Goal: Transaction & Acquisition: Purchase product/service

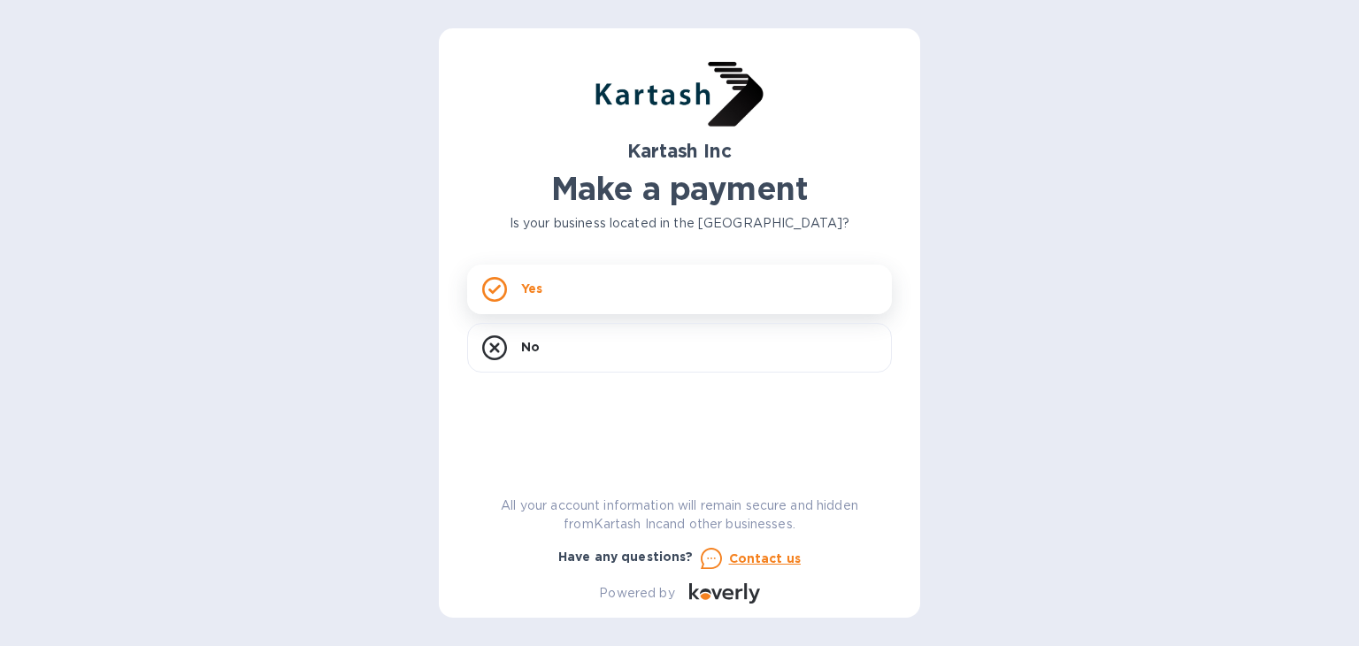
click at [590, 295] on div "Yes" at bounding box center [679, 289] width 425 height 50
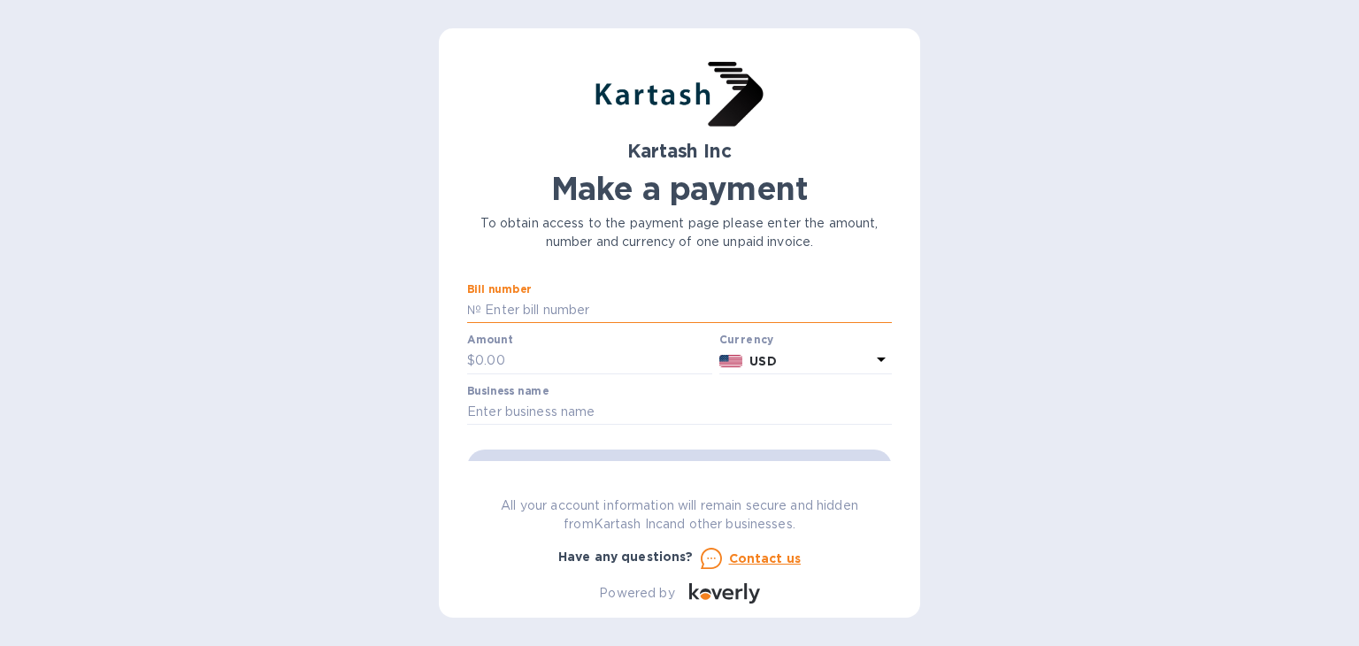
click at [608, 310] on input "text" at bounding box center [686, 310] width 410 height 27
type input "15845E"
click at [639, 348] on input "text" at bounding box center [593, 361] width 237 height 27
type input "1,675.00"
click at [638, 405] on input "text" at bounding box center [679, 412] width 425 height 27
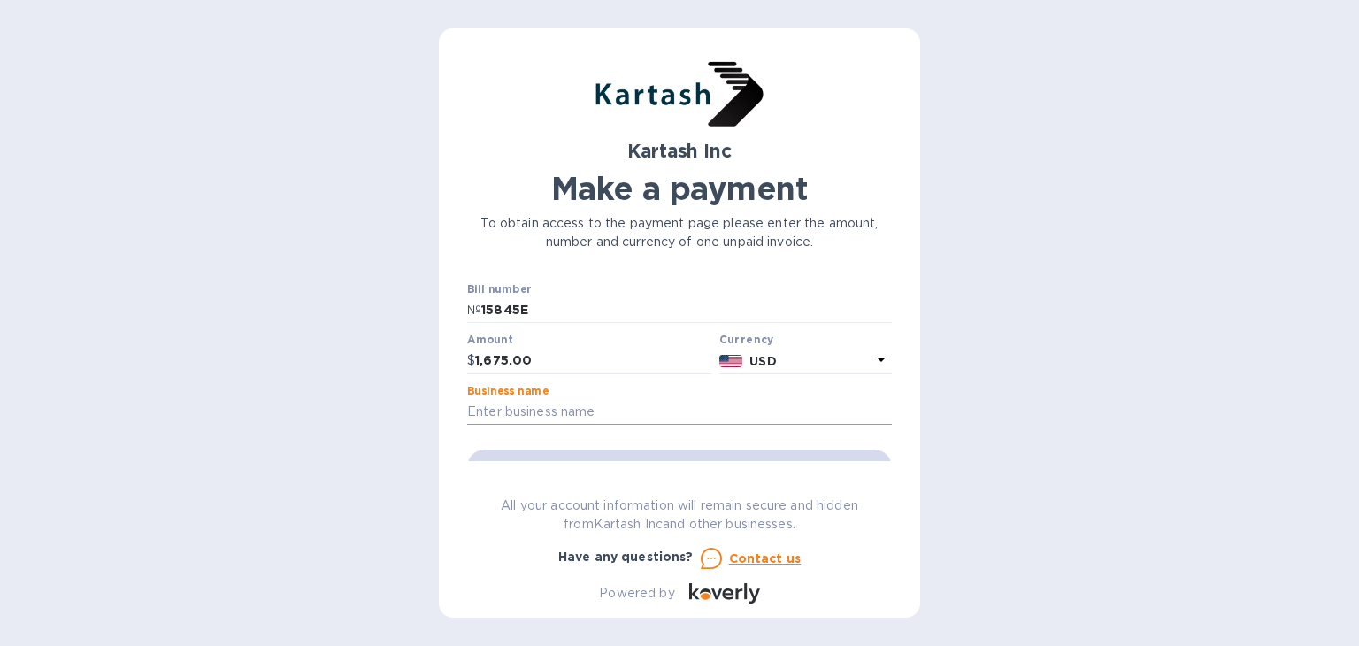
type input "Triple B Enterprise"
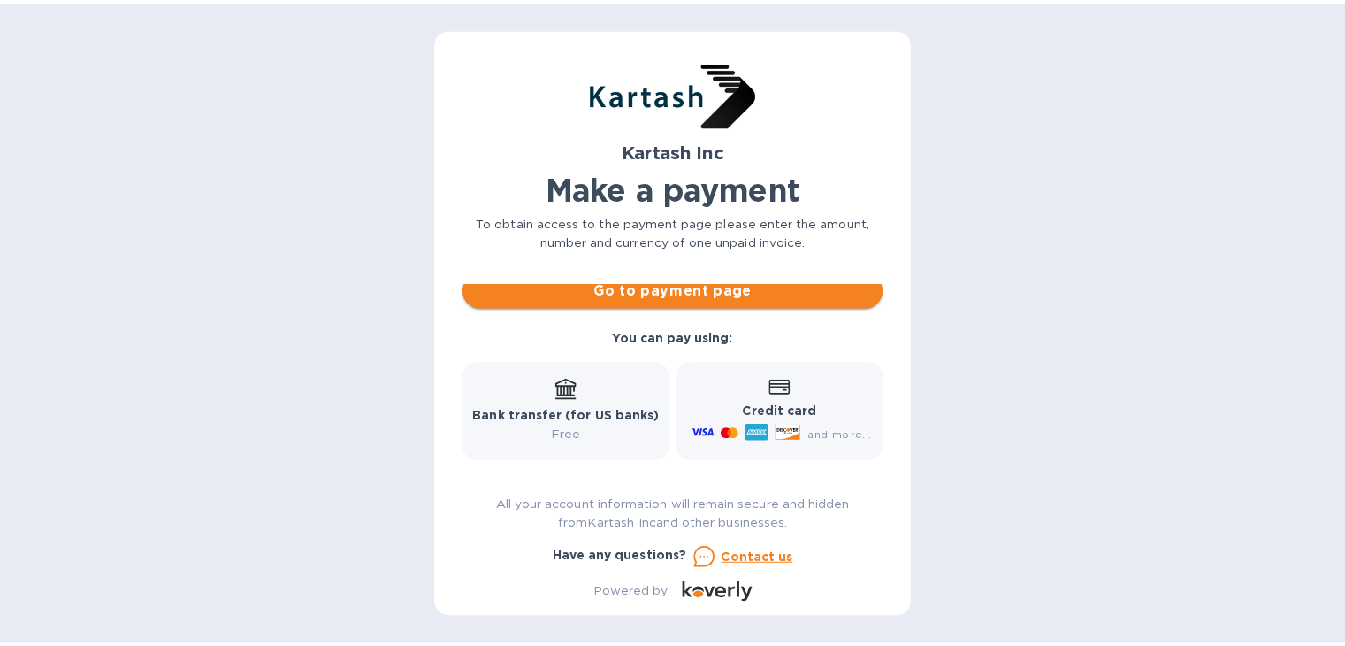
scroll to position [88, 0]
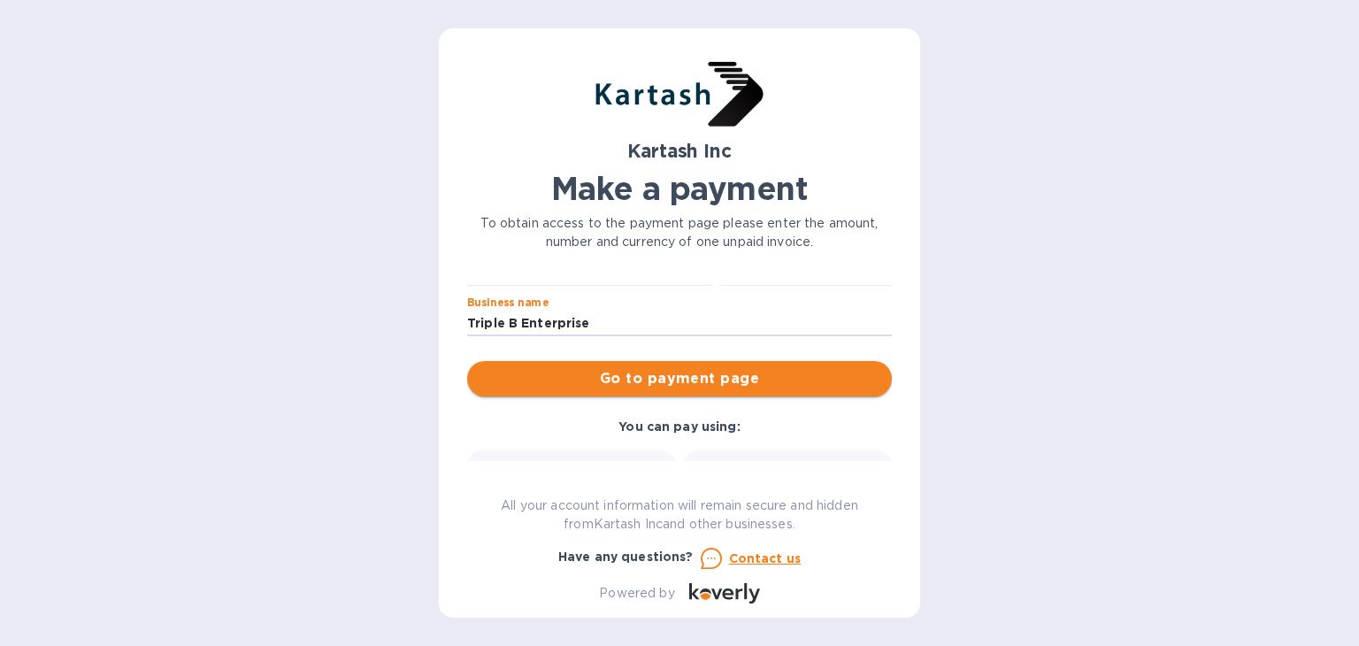
click at [697, 376] on span "Go to payment page" at bounding box center [679, 378] width 396 height 21
